Goal: Navigation & Orientation: Find specific page/section

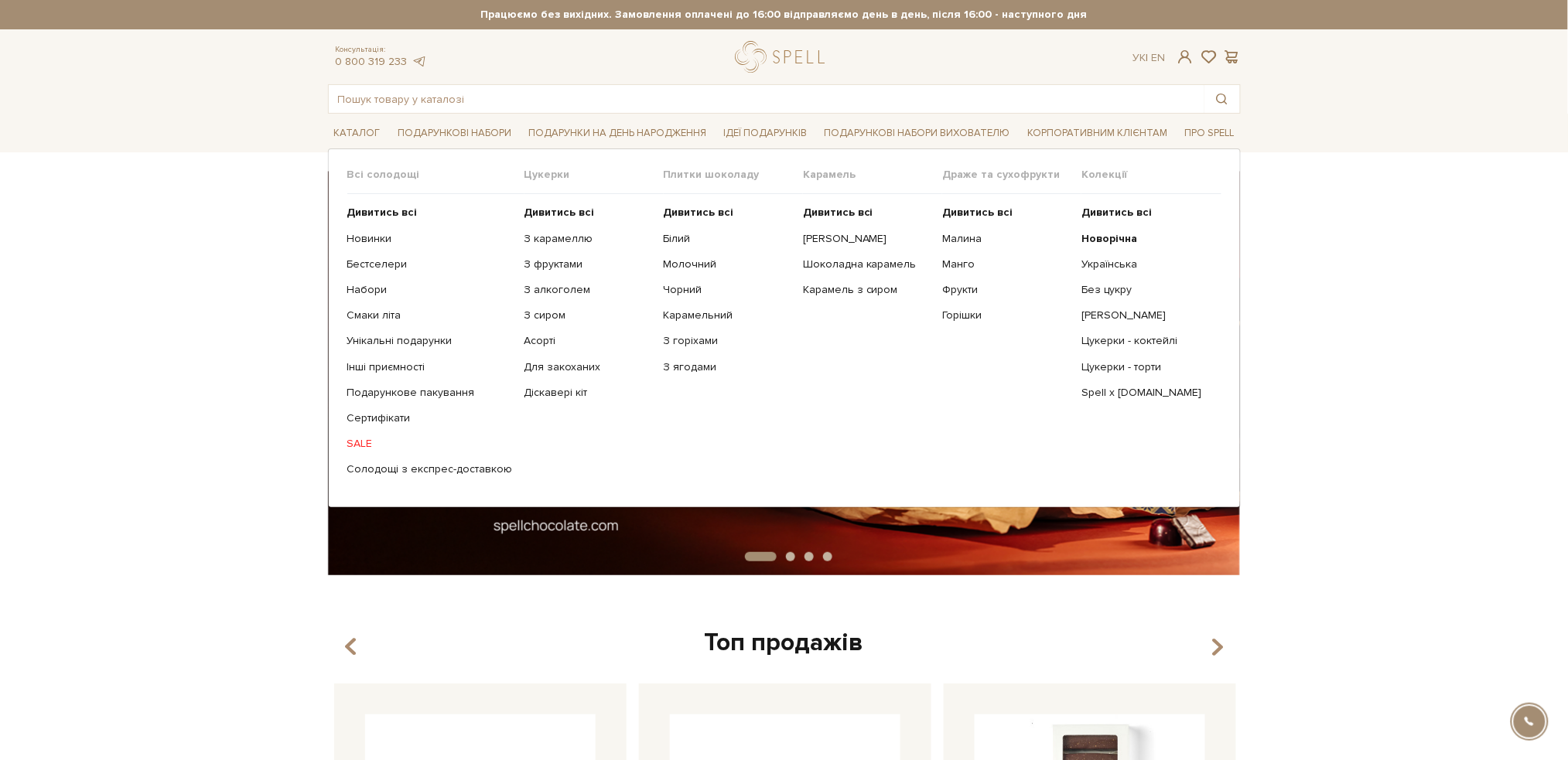
click at [355, 447] on link "SALE" at bounding box center [430, 444] width 166 height 14
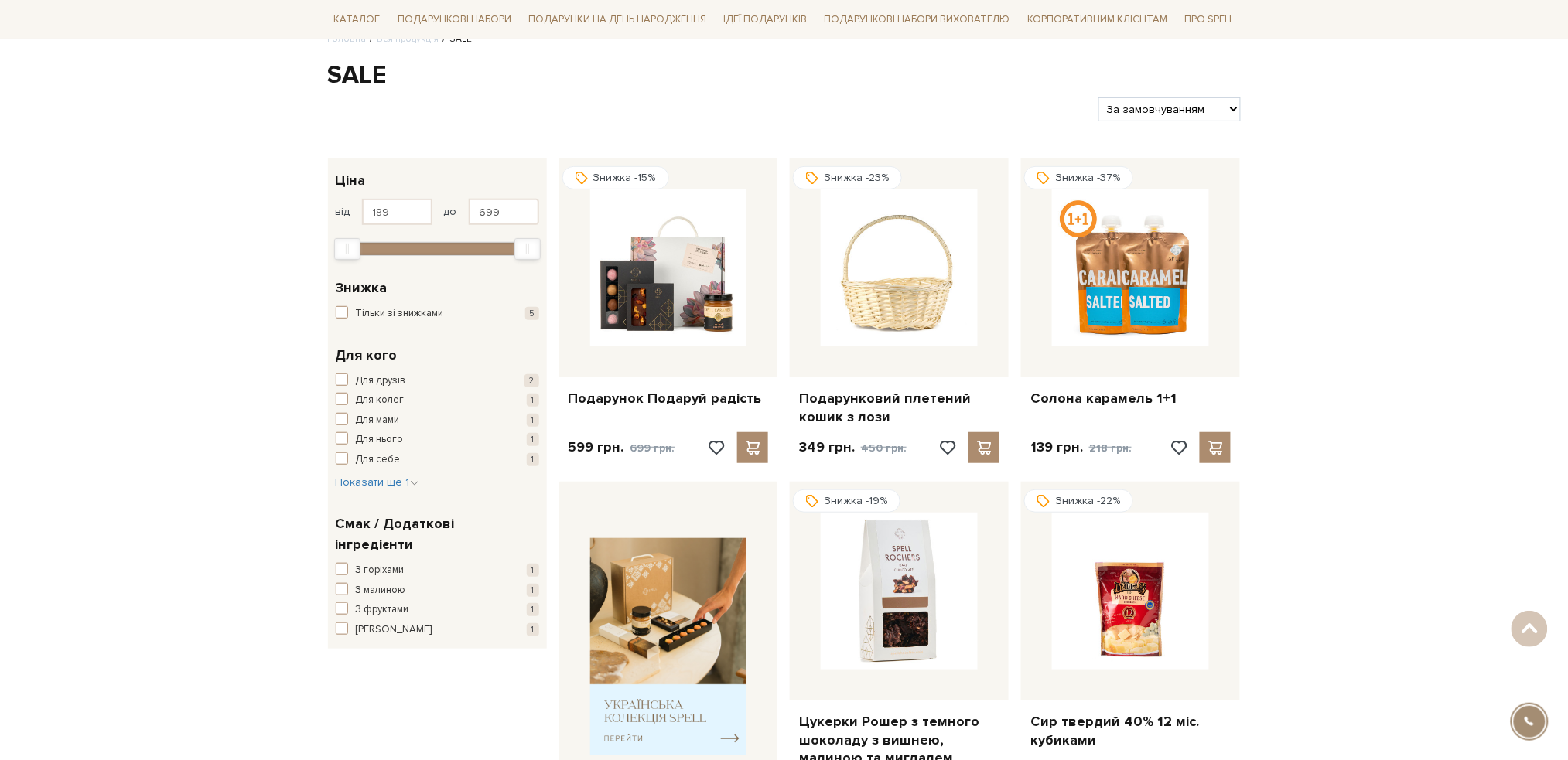
scroll to position [103, 0]
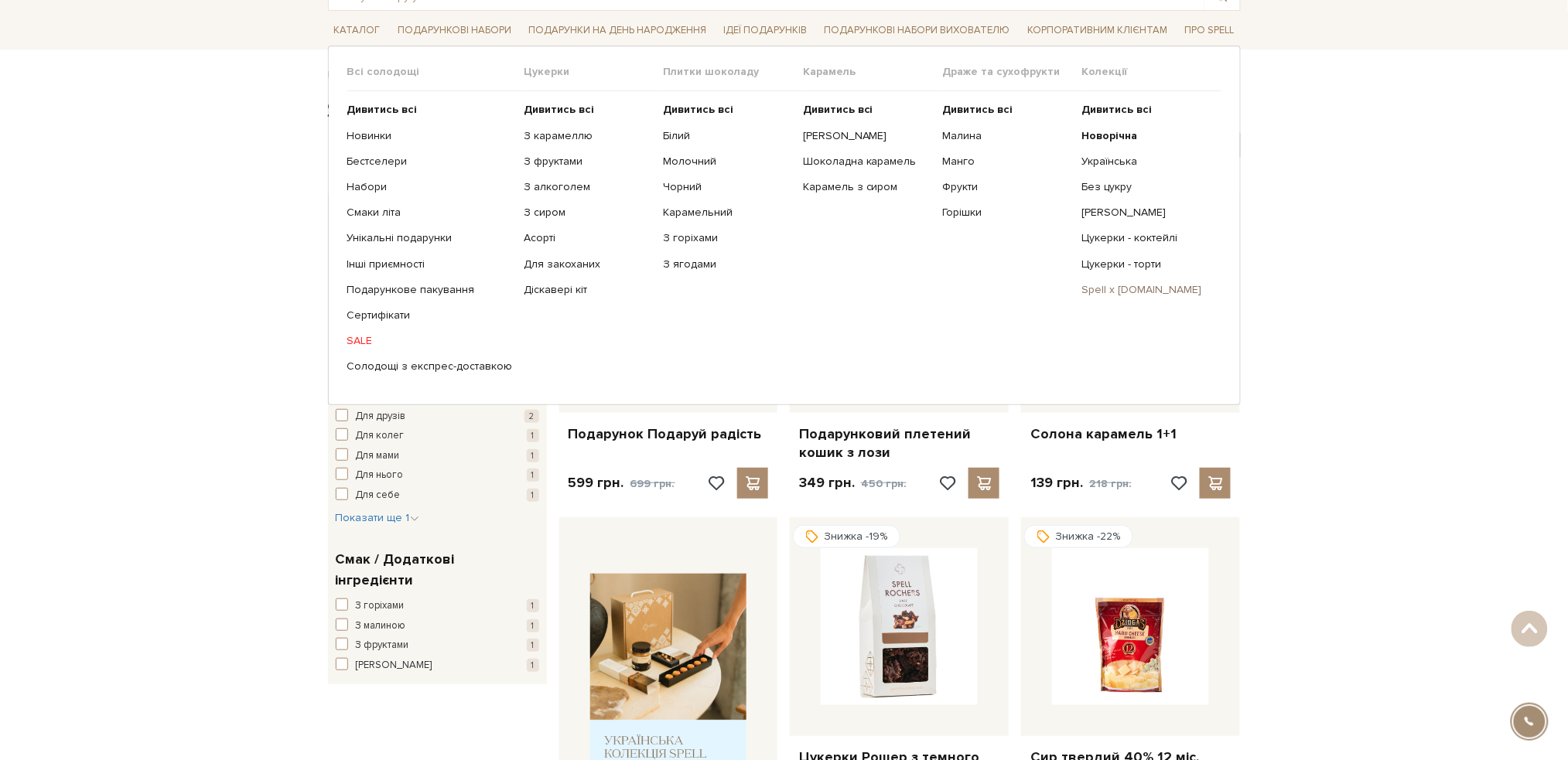
click at [1102, 290] on link "Spell x [DOMAIN_NAME]" at bounding box center [1145, 290] width 128 height 14
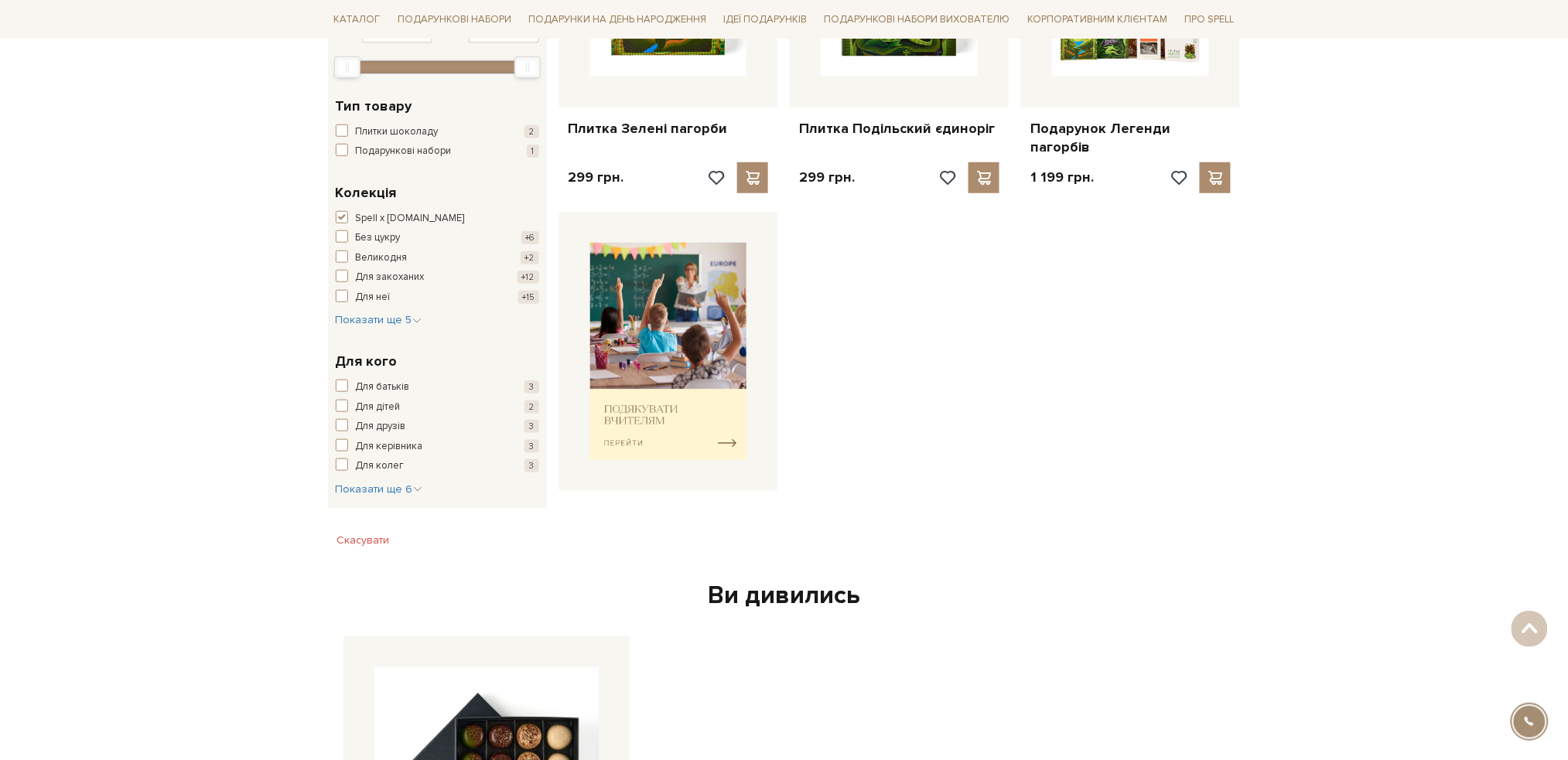
scroll to position [413, 0]
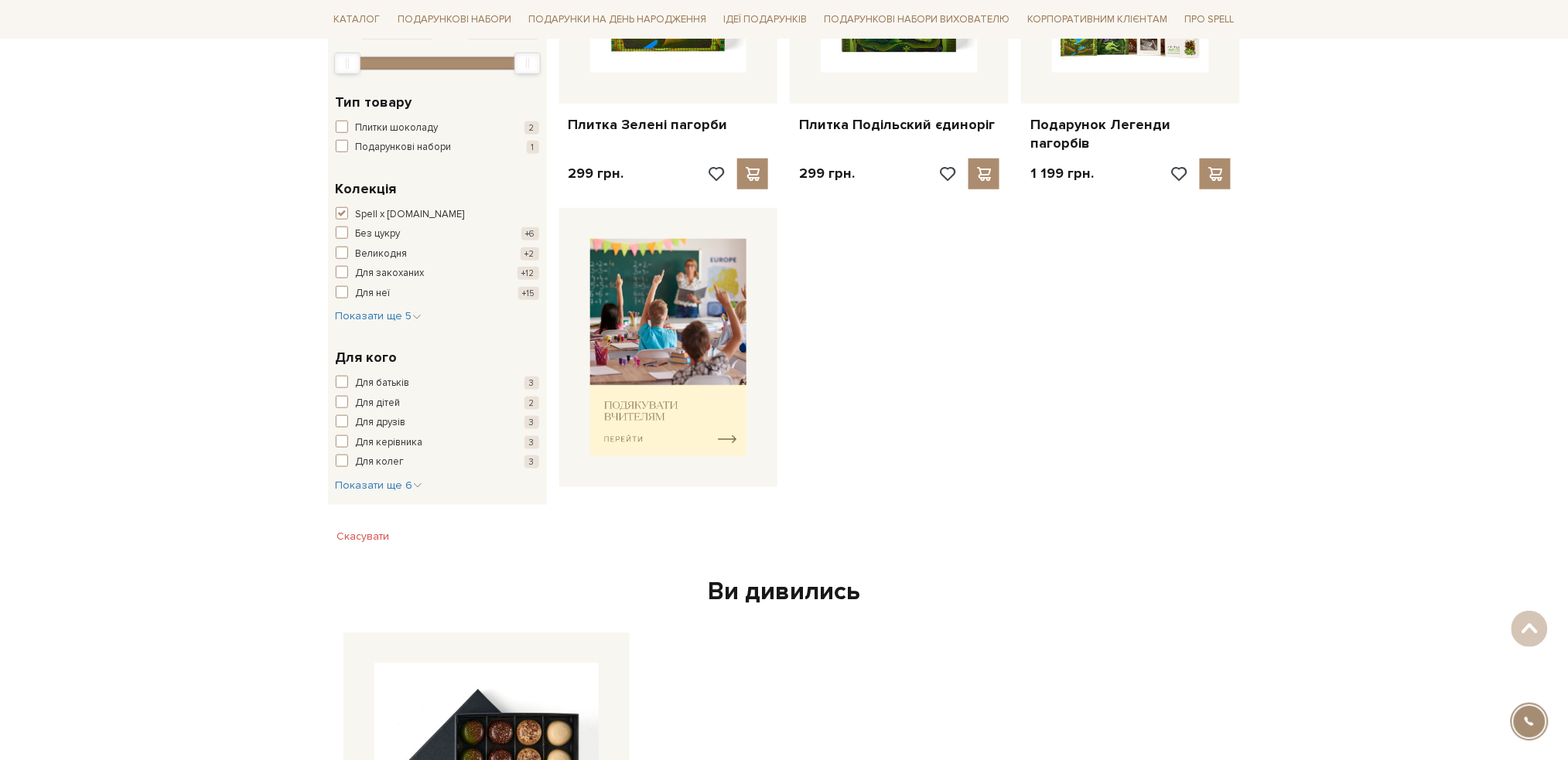
click at [111, 440] on div "Головна Вся продукція Всі товари колекція "Spell x Spilne.. Всі товари колекція…" at bounding box center [784, 413] width 1568 height 1311
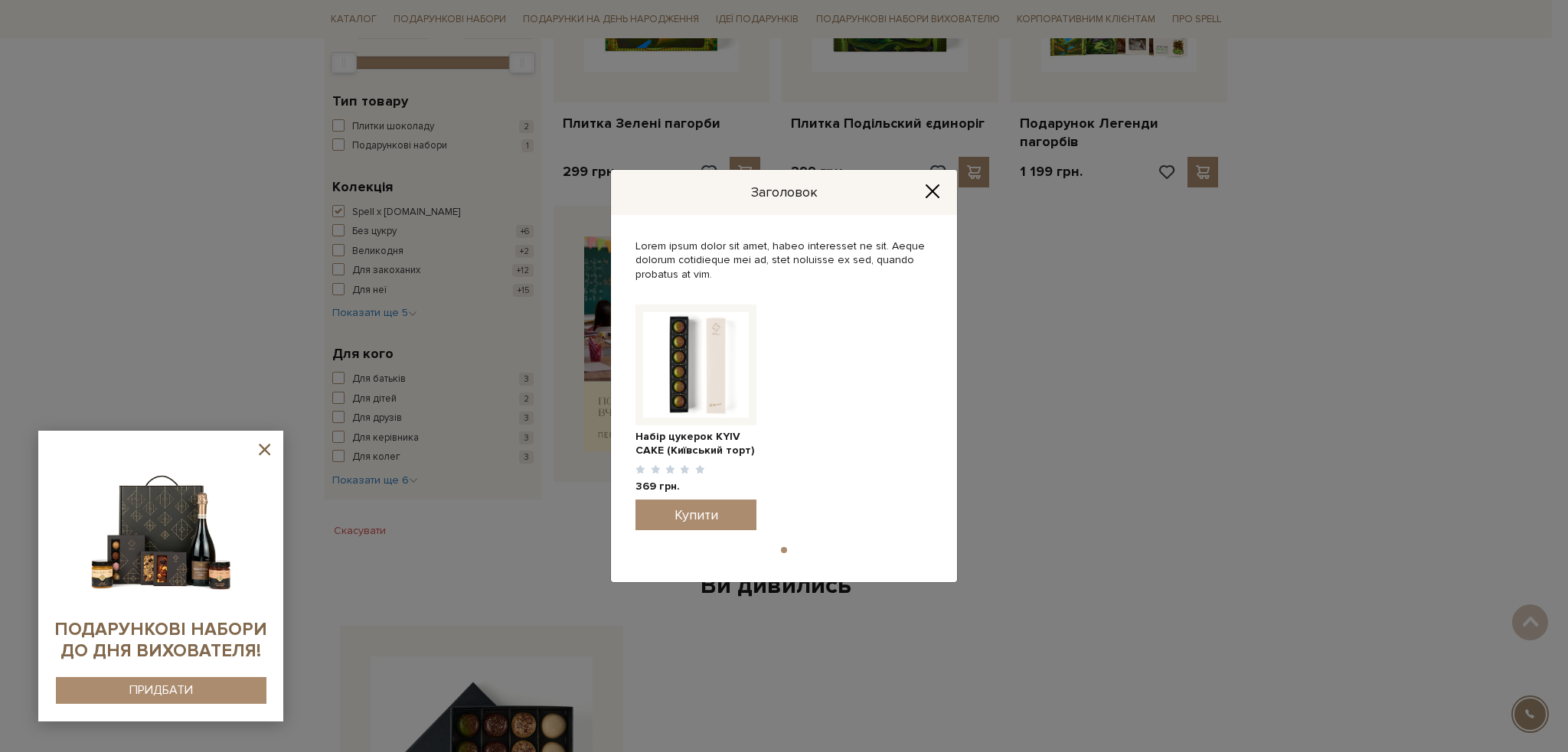
click at [824, 250] on div "Lorem ipsum dolor sit amet, habeo interesset ne sit. Aeque dolorum cotidieque m…" at bounding box center [783, 261] width 297 height 42
drag, startPoint x: 631, startPoint y: 247, endPoint x: 711, endPoint y: 282, distance: 87.3
click at [711, 282] on div "Lorem ipsum dolor sit amet, habeo interesset ne sit. Aeque dolorum cotidieque m…" at bounding box center [784, 398] width 346 height 366
copy body "Lorem ipsum dolor sit amet, habeo interesset ne sit. Aeque dolorum cotidieque m…"
click at [928, 198] on icon "Close" at bounding box center [932, 192] width 16 height 16
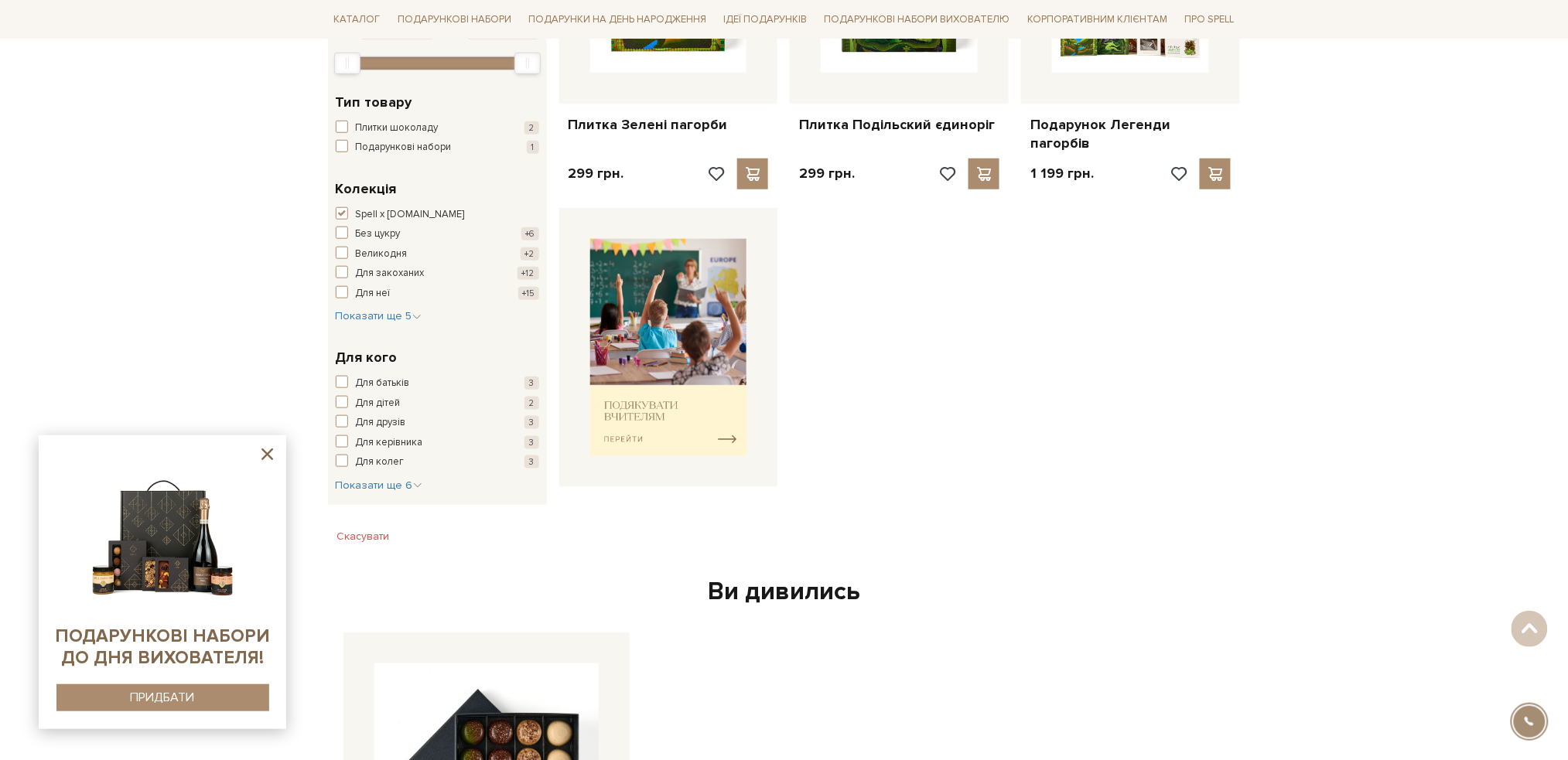
click at [266, 449] on icon at bounding box center [267, 454] width 20 height 20
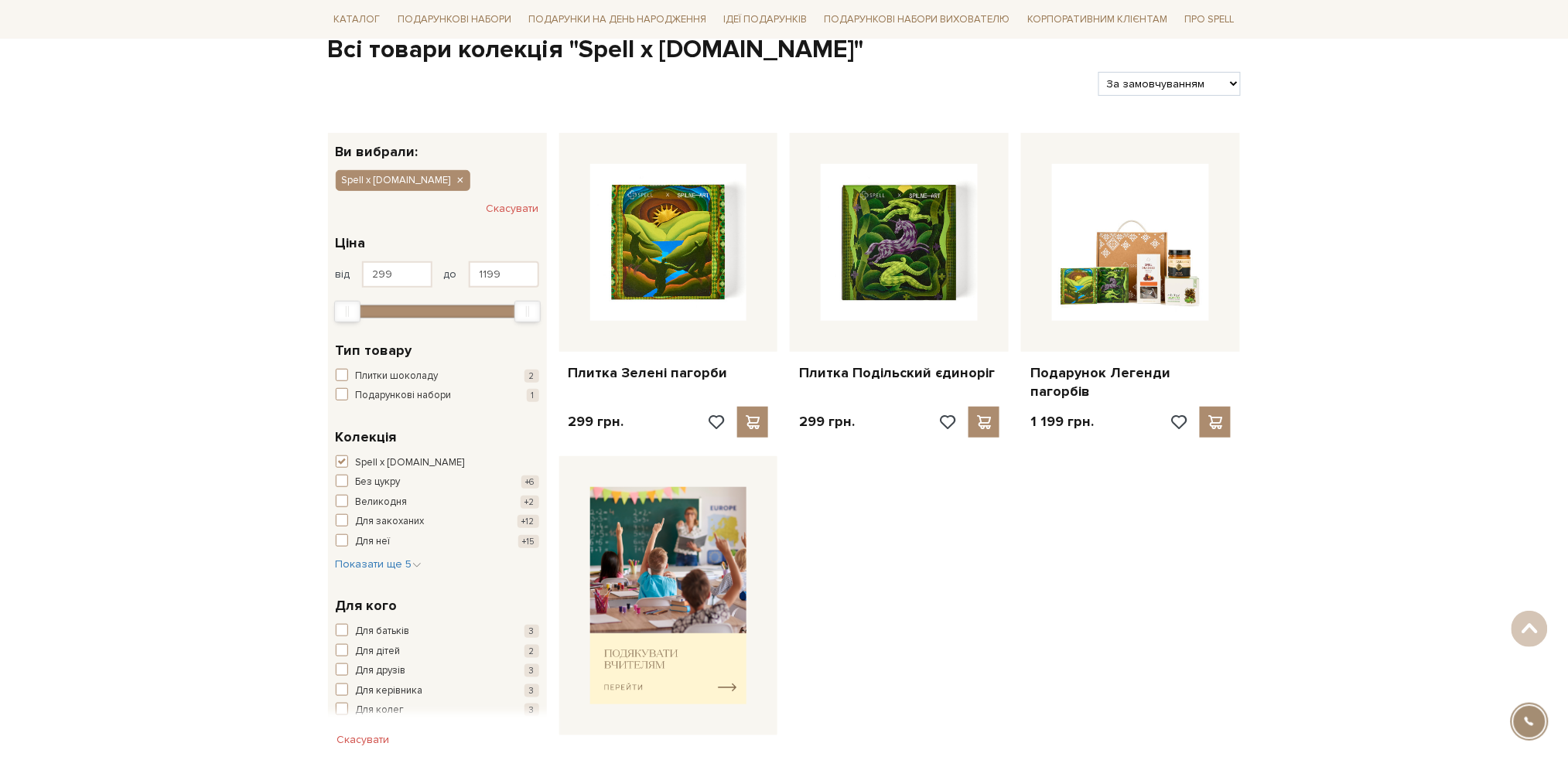
scroll to position [0, 0]
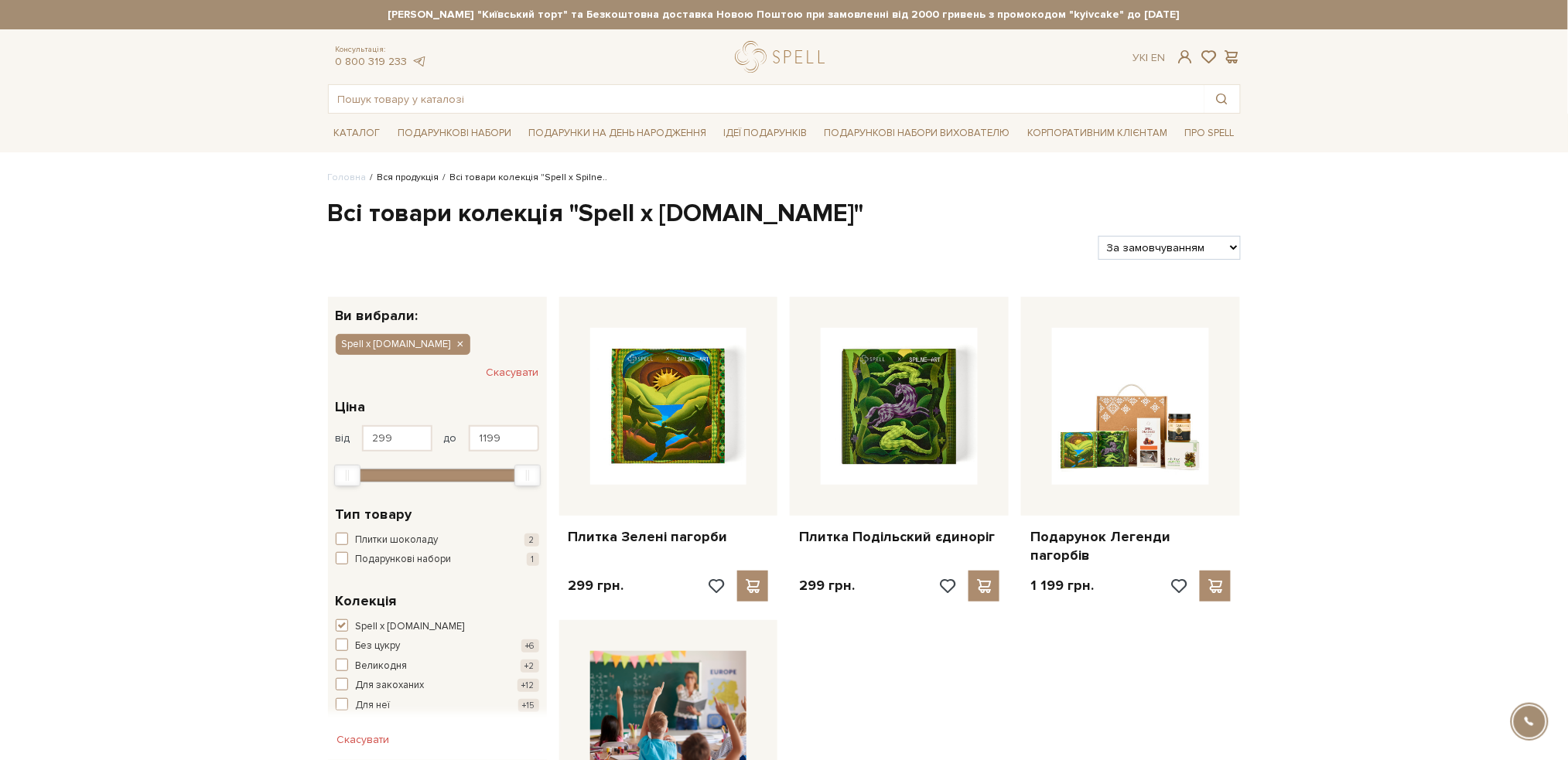
click at [417, 180] on link "Вся продукція" at bounding box center [408, 177] width 62 height 12
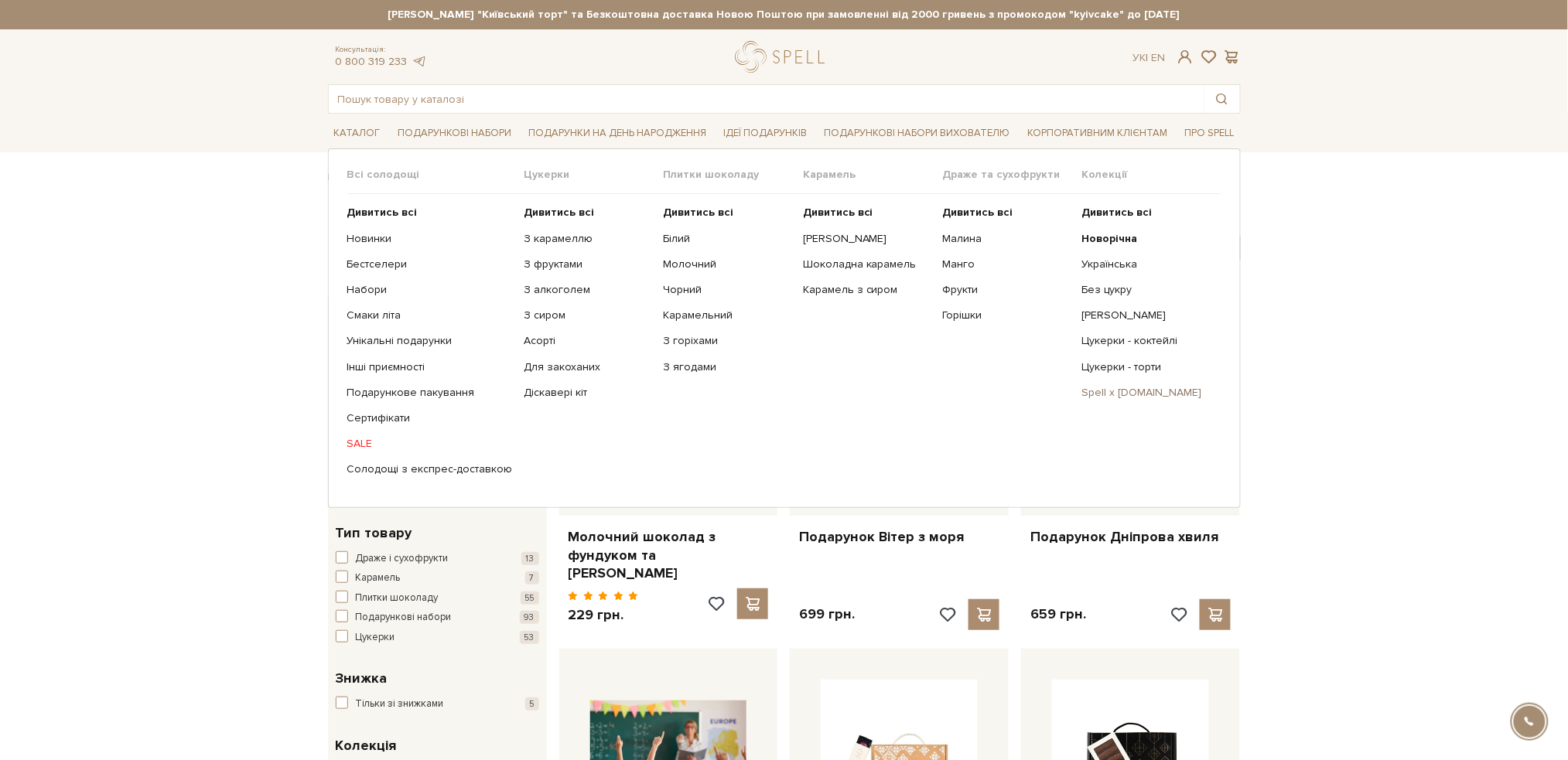
click at [1129, 397] on link "Spell x [DOMAIN_NAME]" at bounding box center [1145, 393] width 128 height 14
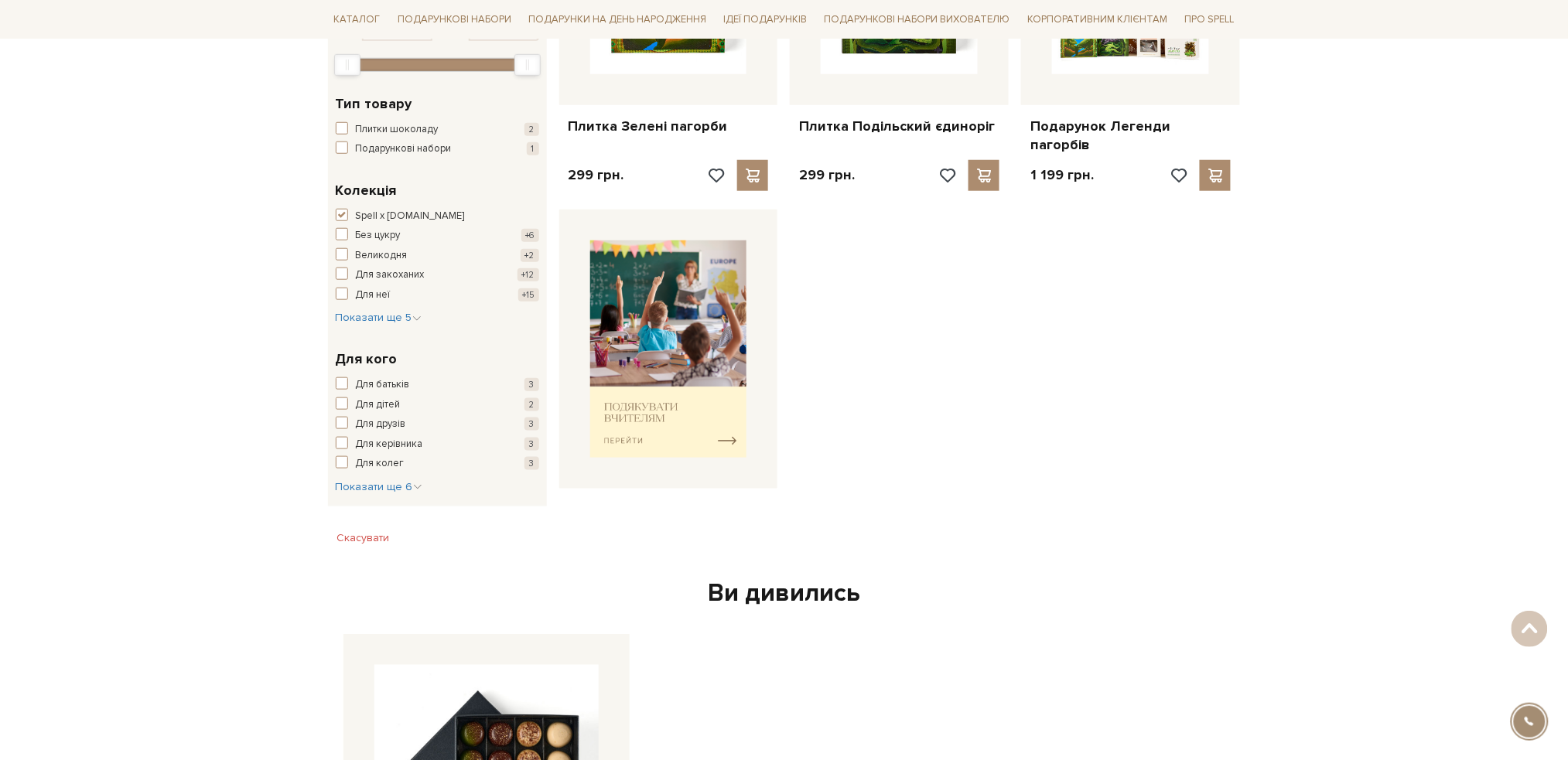
scroll to position [413, 0]
